Goal: Information Seeking & Learning: Learn about a topic

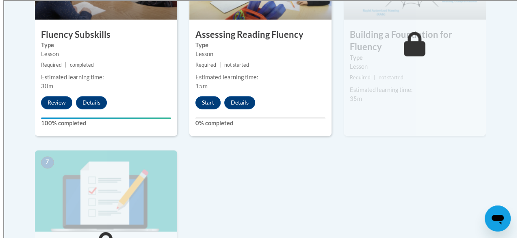
scroll to position [560, 0]
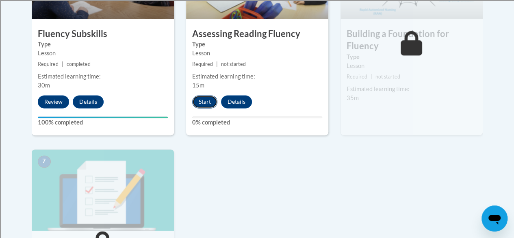
click at [202, 99] on button "Start" at bounding box center [204, 101] width 25 height 13
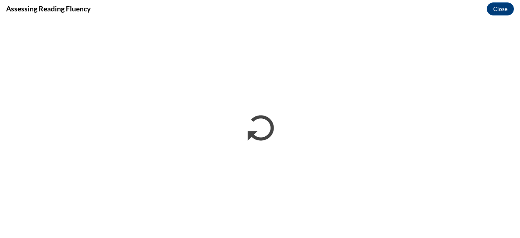
scroll to position [0, 0]
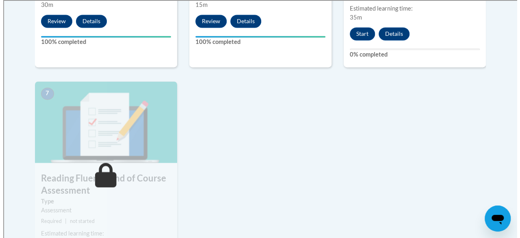
scroll to position [641, 0]
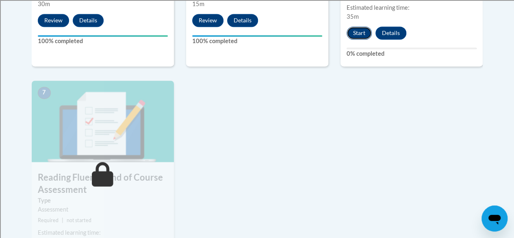
click at [365, 31] on button "Start" at bounding box center [358, 32] width 25 height 13
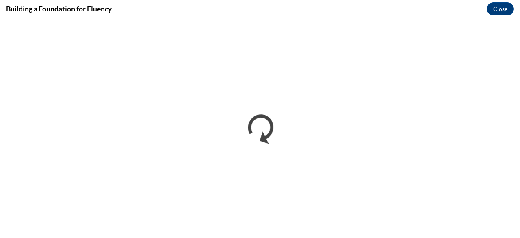
scroll to position [0, 0]
